Goal: Task Accomplishment & Management: Manage account settings

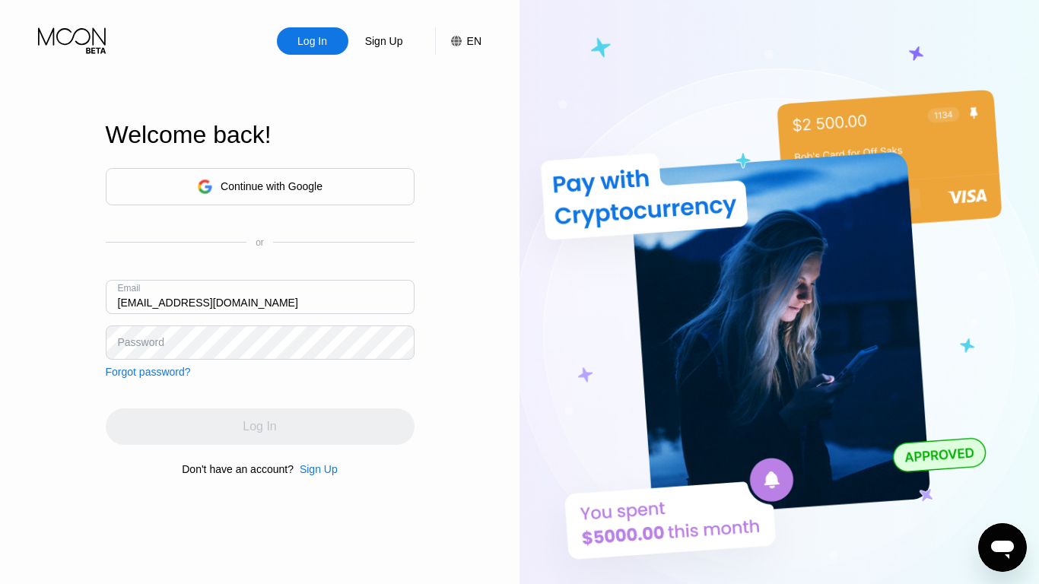
type input "[EMAIL_ADDRESS][DOMAIN_NAME]"
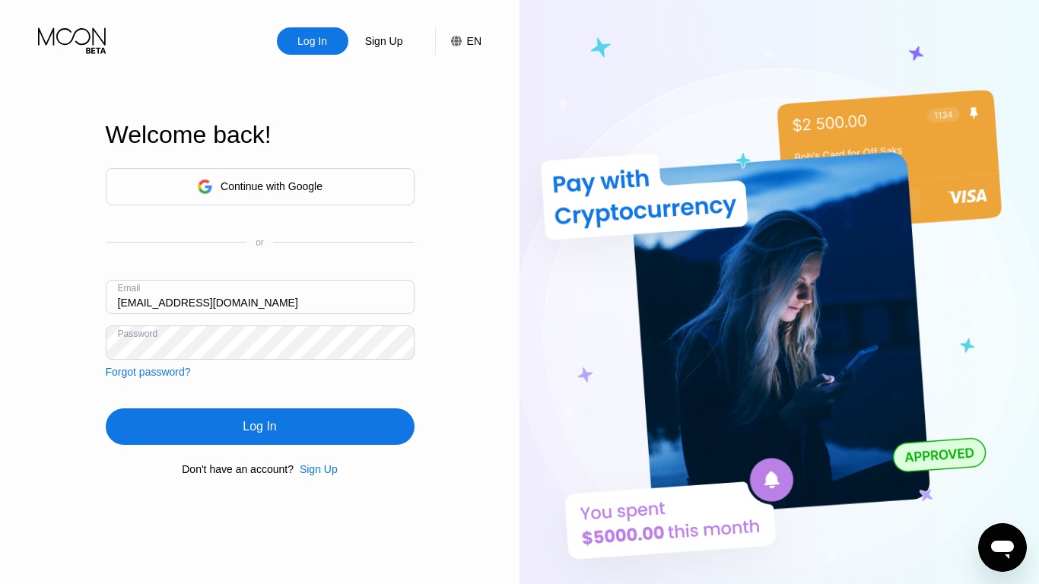
click at [259, 429] on div "Log In" at bounding box center [259, 426] width 33 height 15
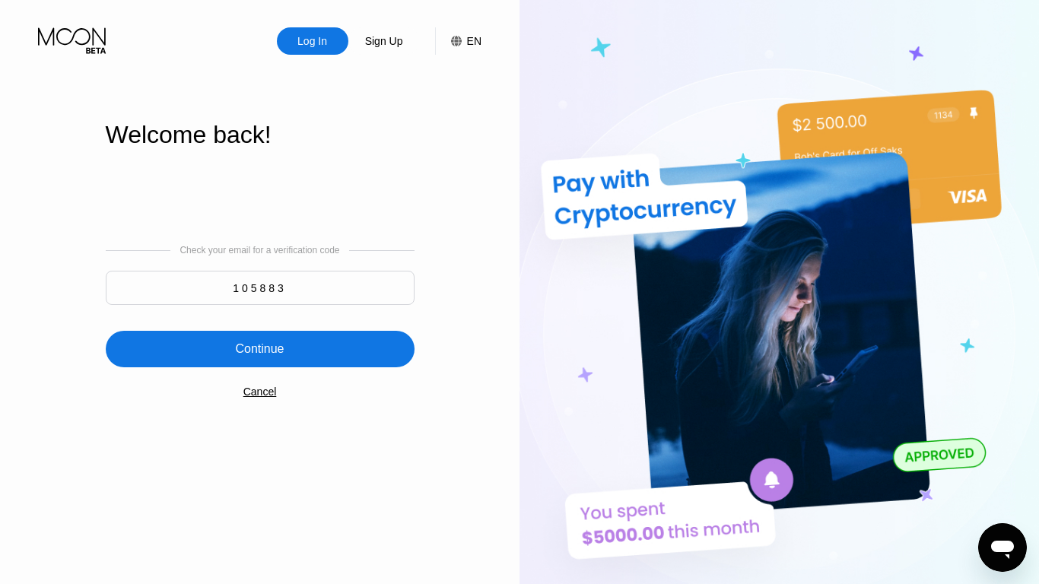
type input "105883"
click at [259, 351] on div "Continue" at bounding box center [259, 348] width 49 height 15
